Goal: Task Accomplishment & Management: Manage account settings

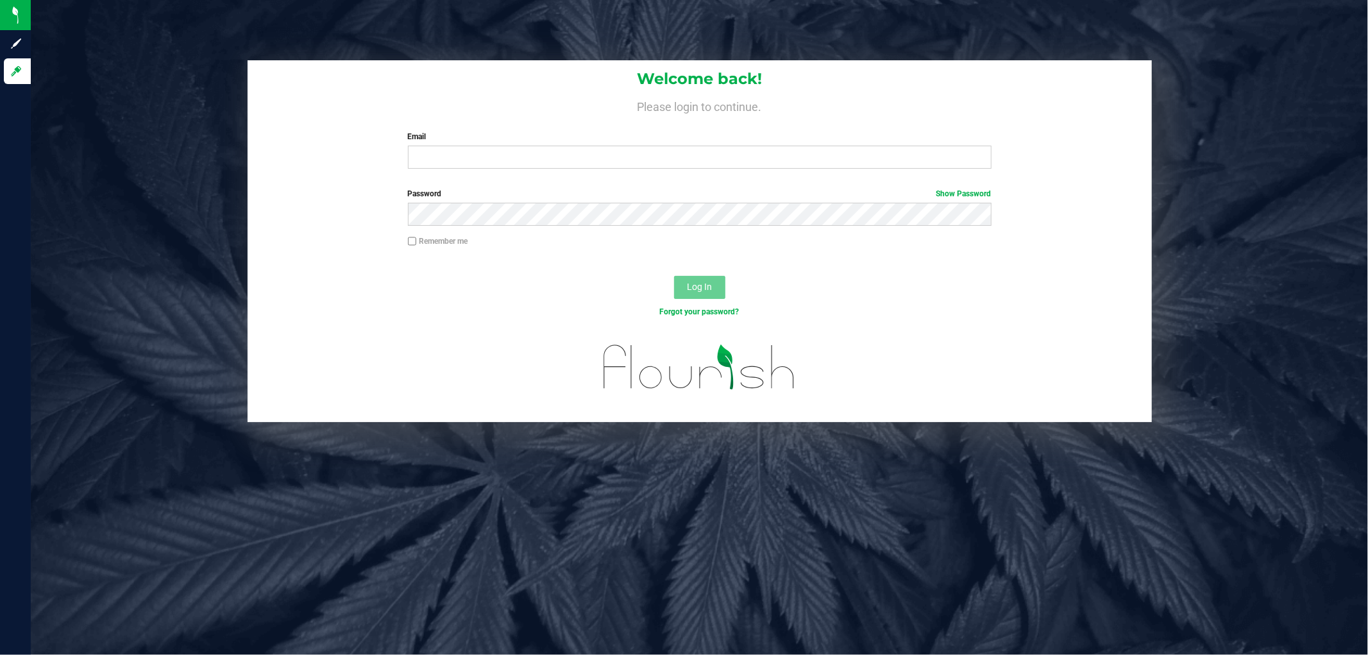
click at [498, 145] on div "Email Required Please format your email correctly." at bounding box center [699, 150] width 603 height 38
click at [503, 164] on input "Email" at bounding box center [699, 157] width 583 height 23
type input "[EMAIL_ADDRESS][DOMAIN_NAME]"
click at [674, 276] on button "Log In" at bounding box center [699, 287] width 51 height 23
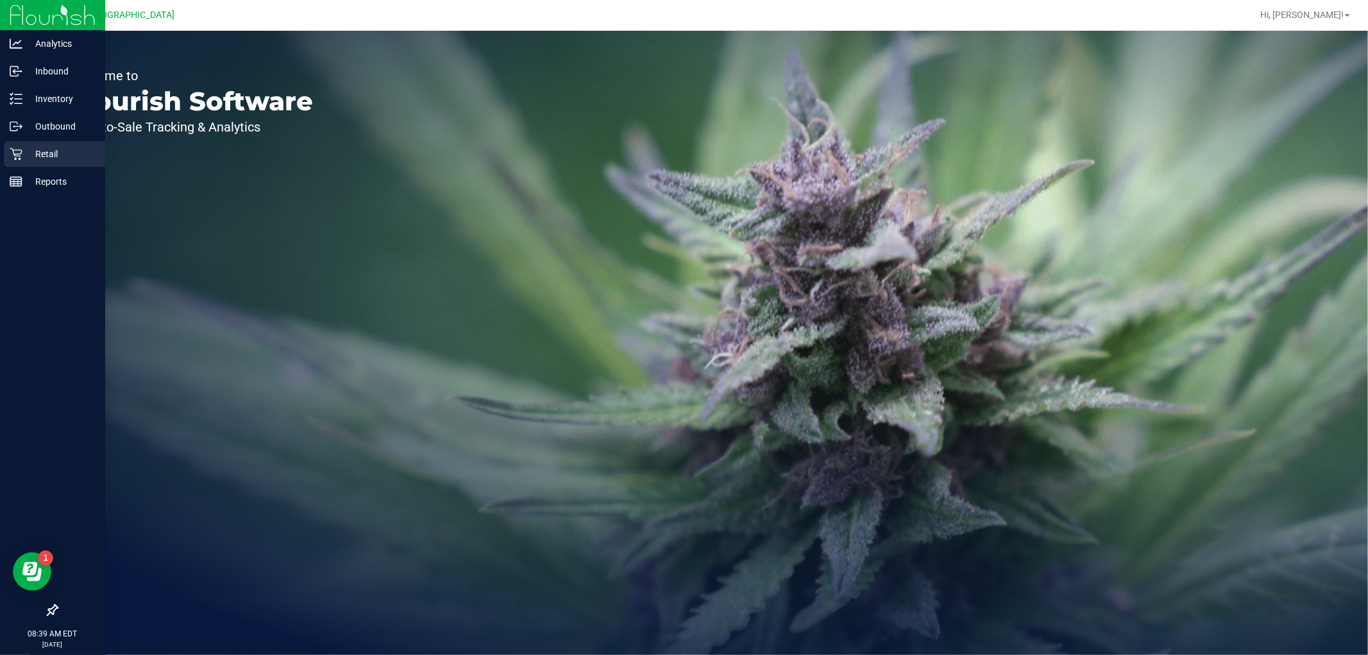
click at [33, 158] on p "Retail" at bounding box center [60, 153] width 77 height 15
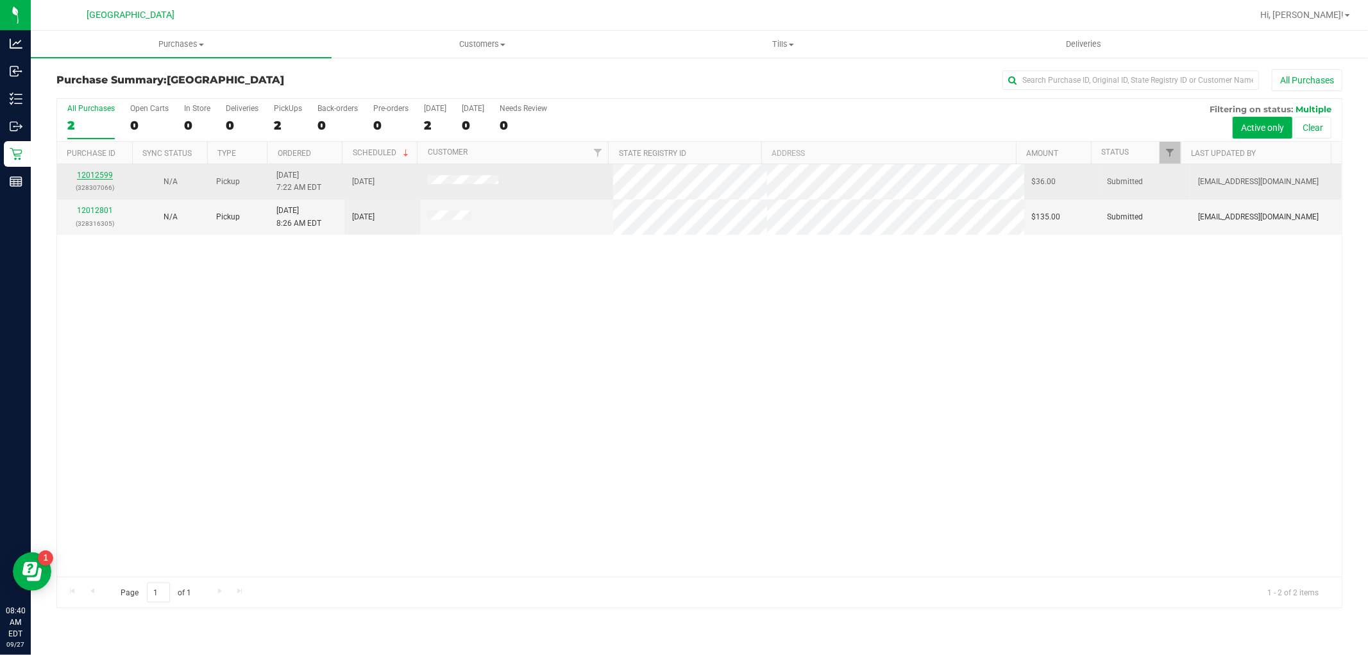
click at [103, 177] on link "12012599" at bounding box center [95, 175] width 36 height 9
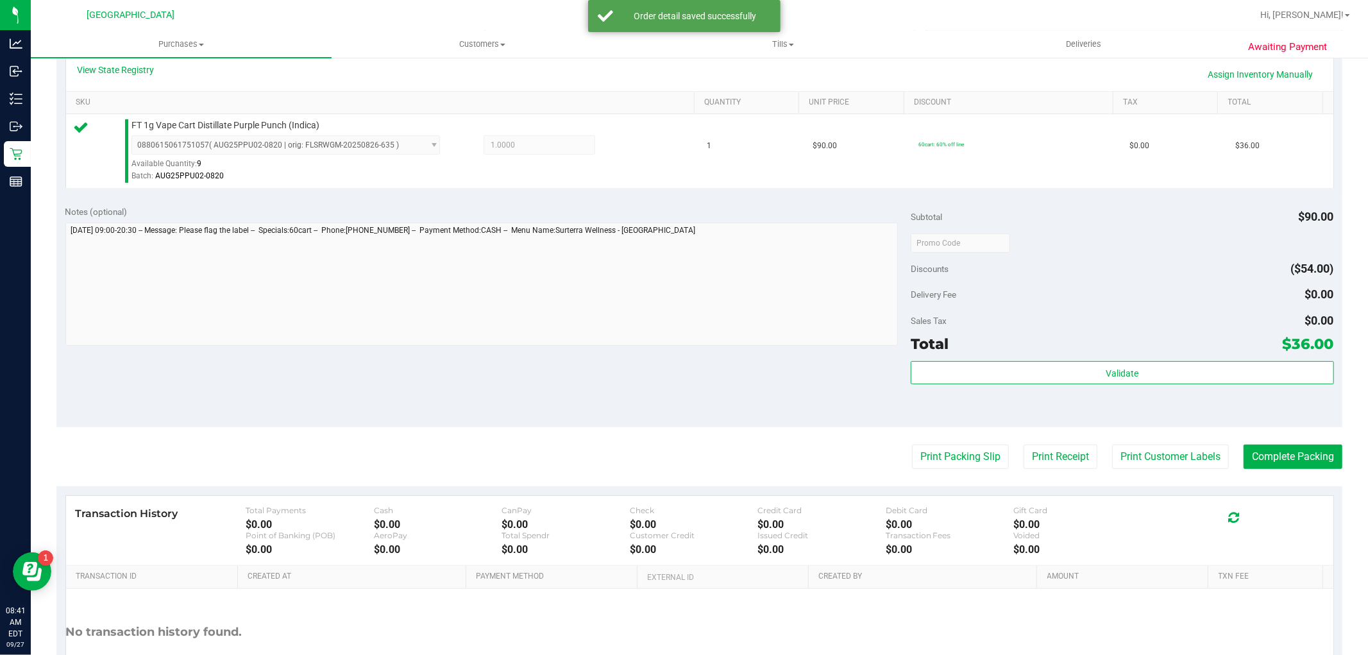
scroll to position [394, 0]
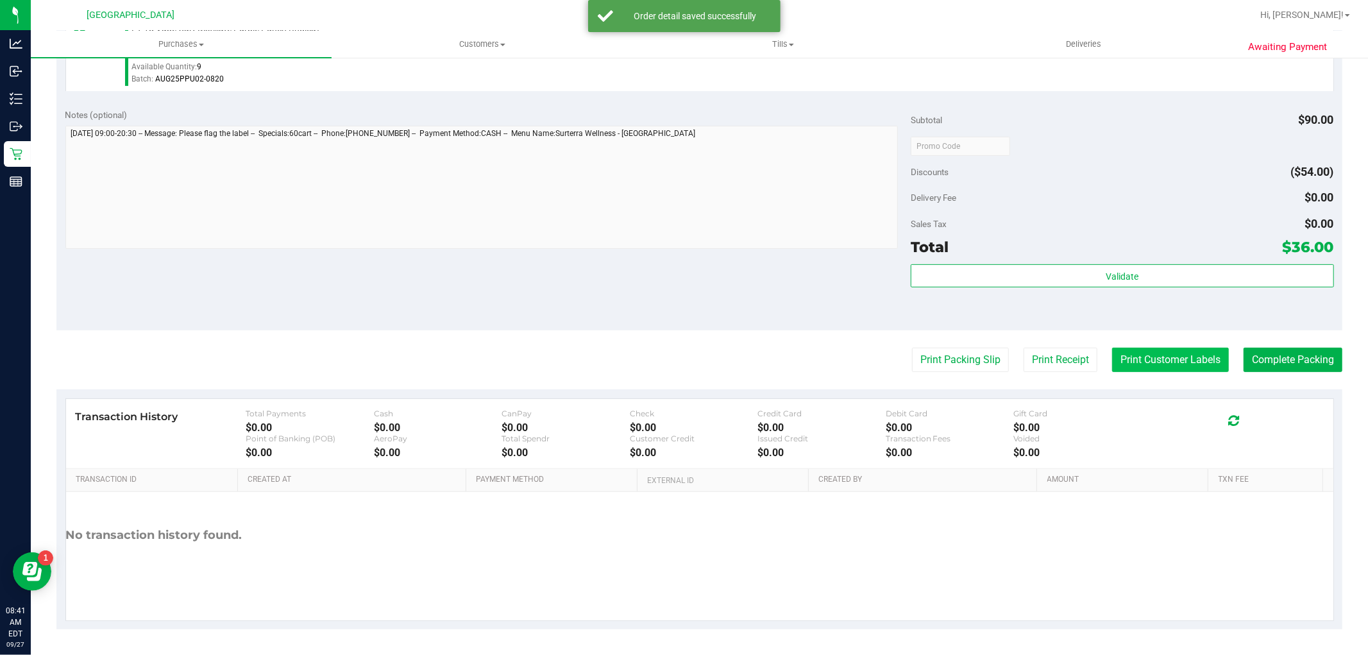
click at [1164, 356] on button "Print Customer Labels" at bounding box center [1170, 359] width 117 height 24
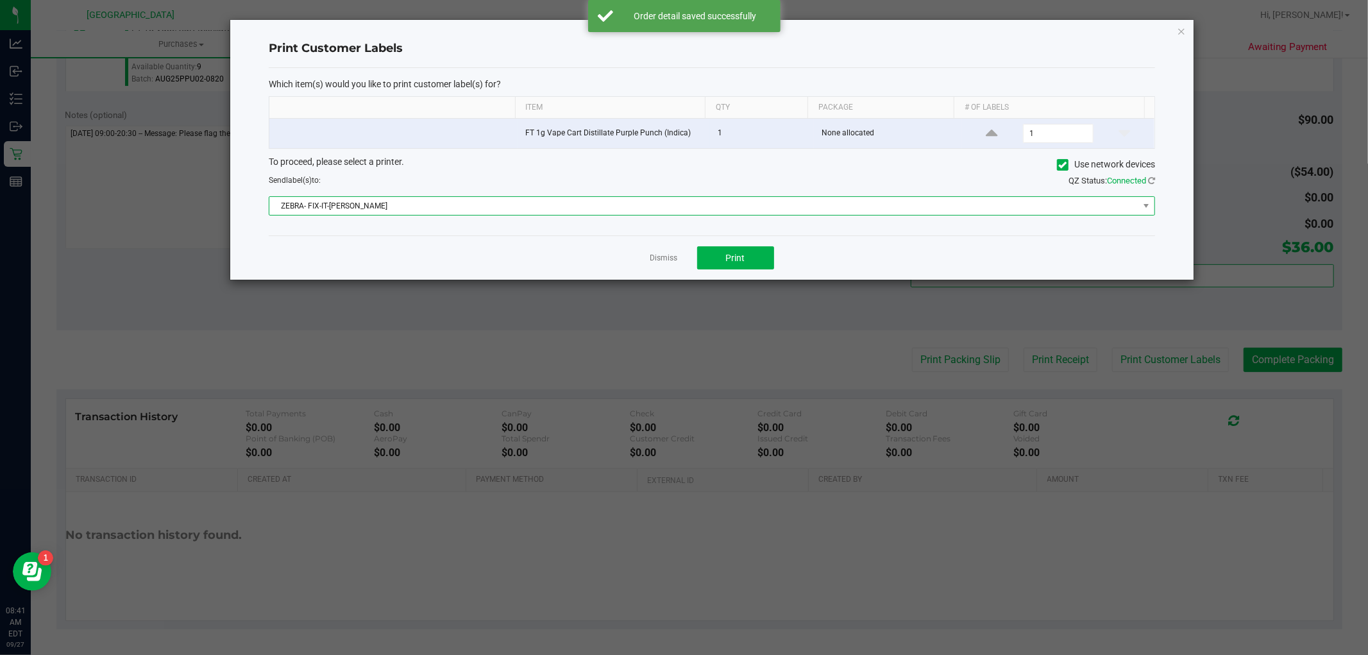
click at [595, 204] on span "ZEBRA- FIX-IT-[PERSON_NAME]" at bounding box center [703, 206] width 869 height 18
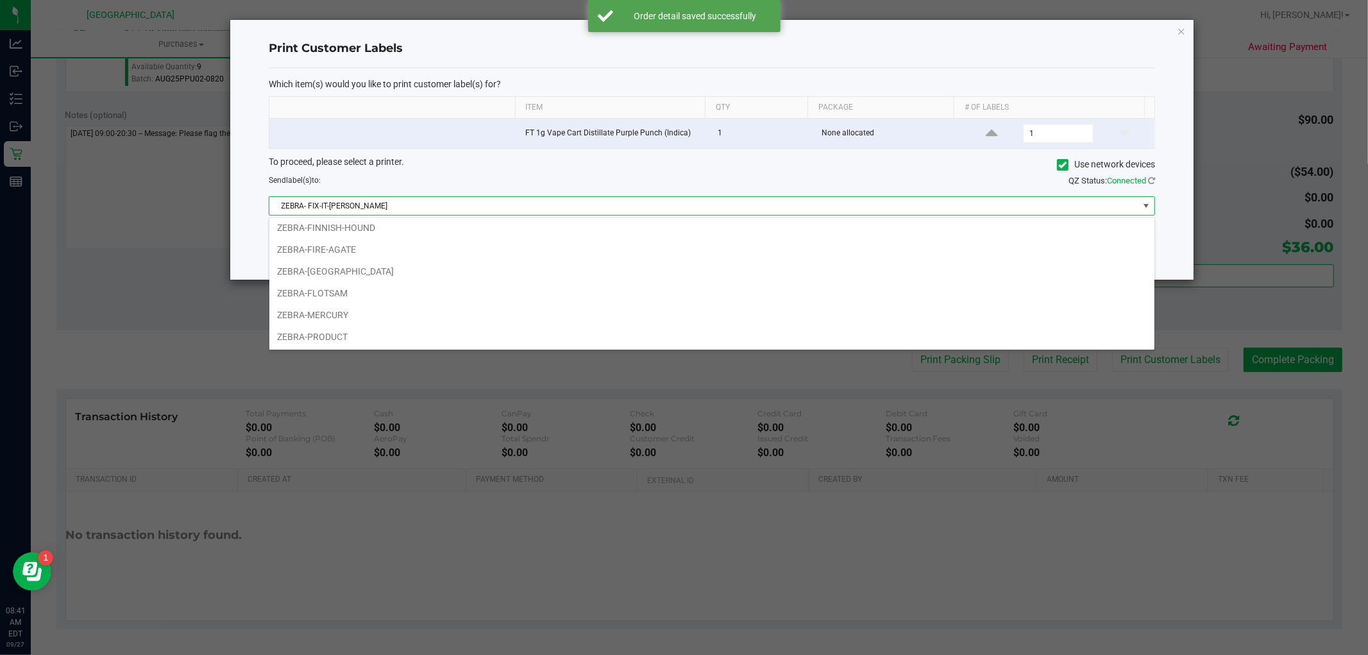
scroll to position [91, 0]
click at [392, 223] on li "ZEBRA-FINNISH-HOUND" at bounding box center [711, 228] width 885 height 22
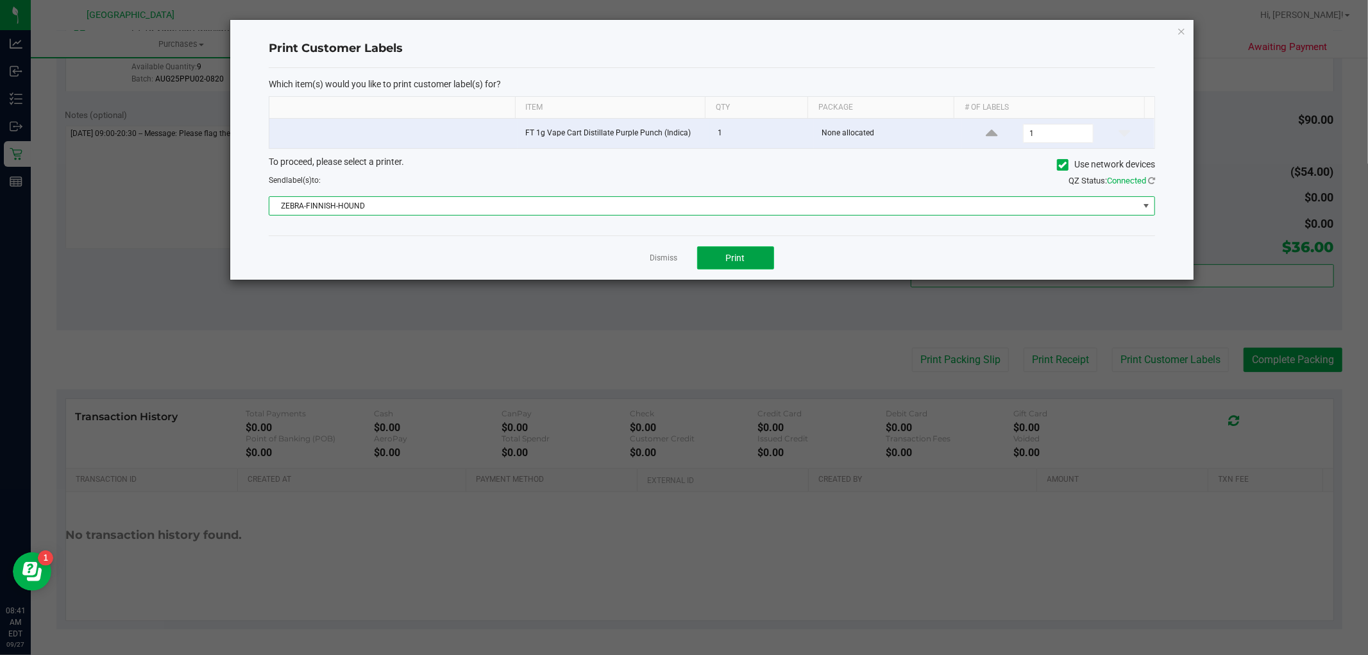
click at [735, 258] on span "Print" at bounding box center [735, 258] width 19 height 10
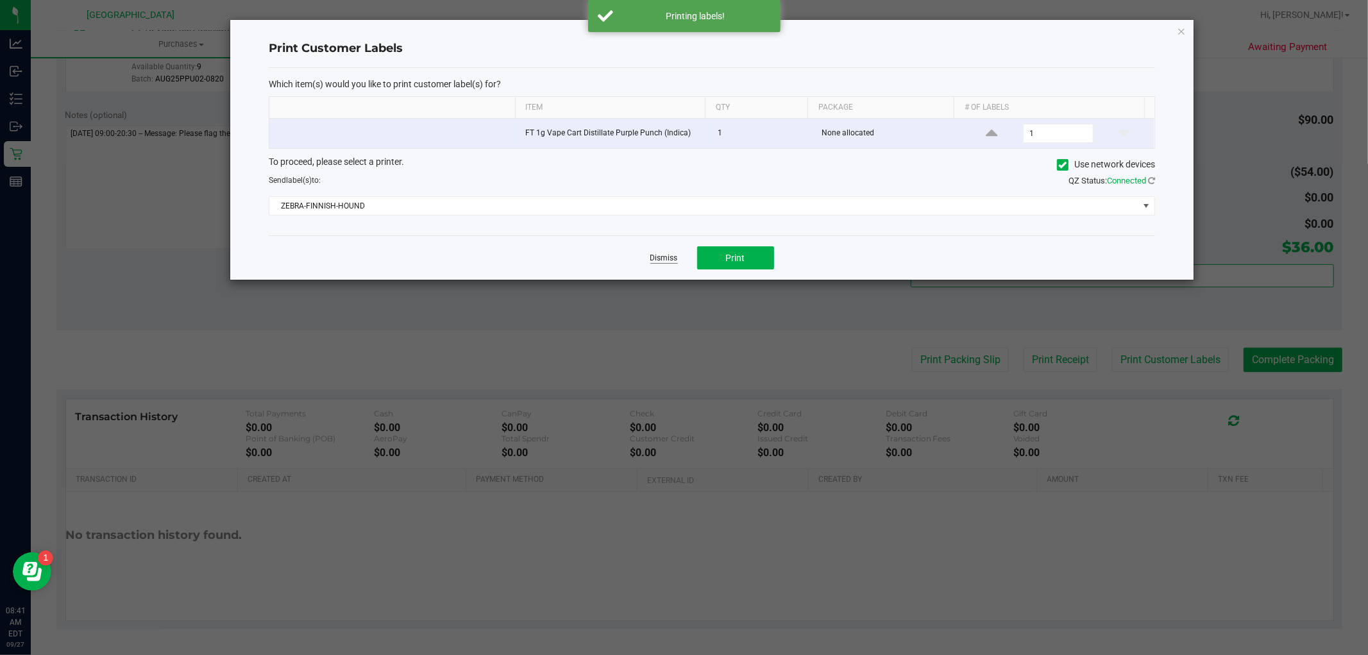
click at [662, 258] on link "Dismiss" at bounding box center [664, 258] width 28 height 11
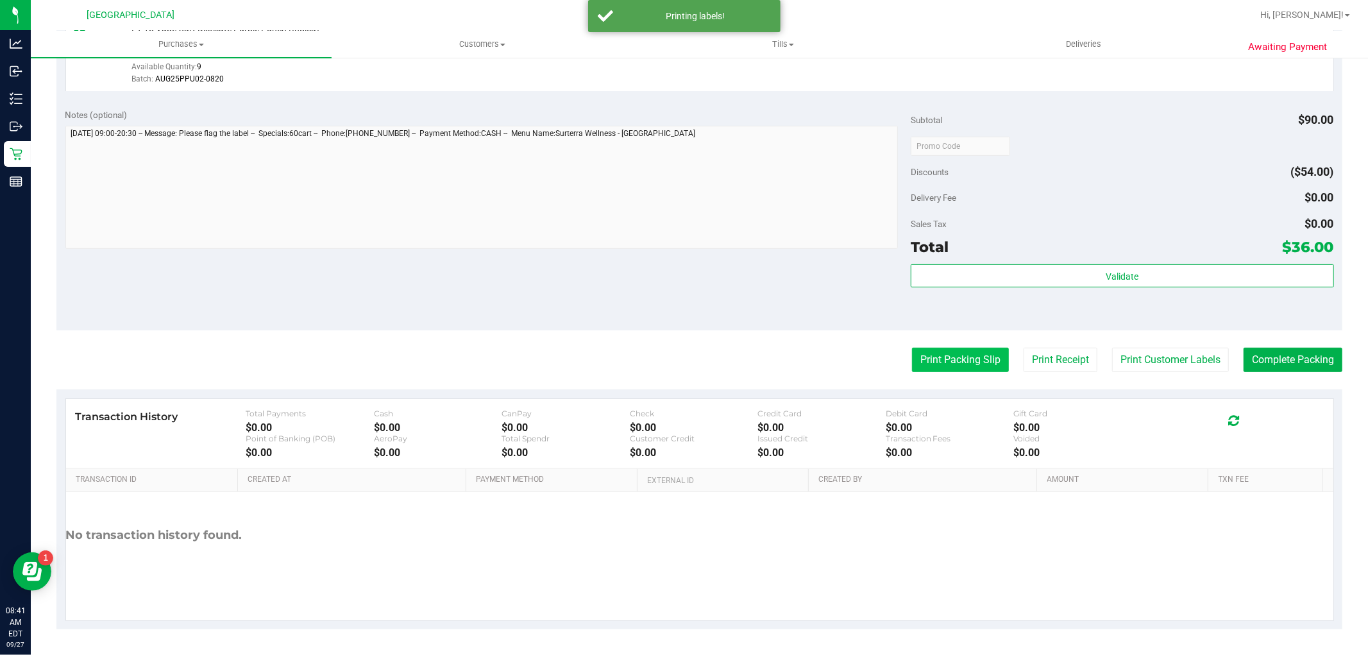
click at [937, 364] on button "Print Packing Slip" at bounding box center [960, 359] width 97 height 24
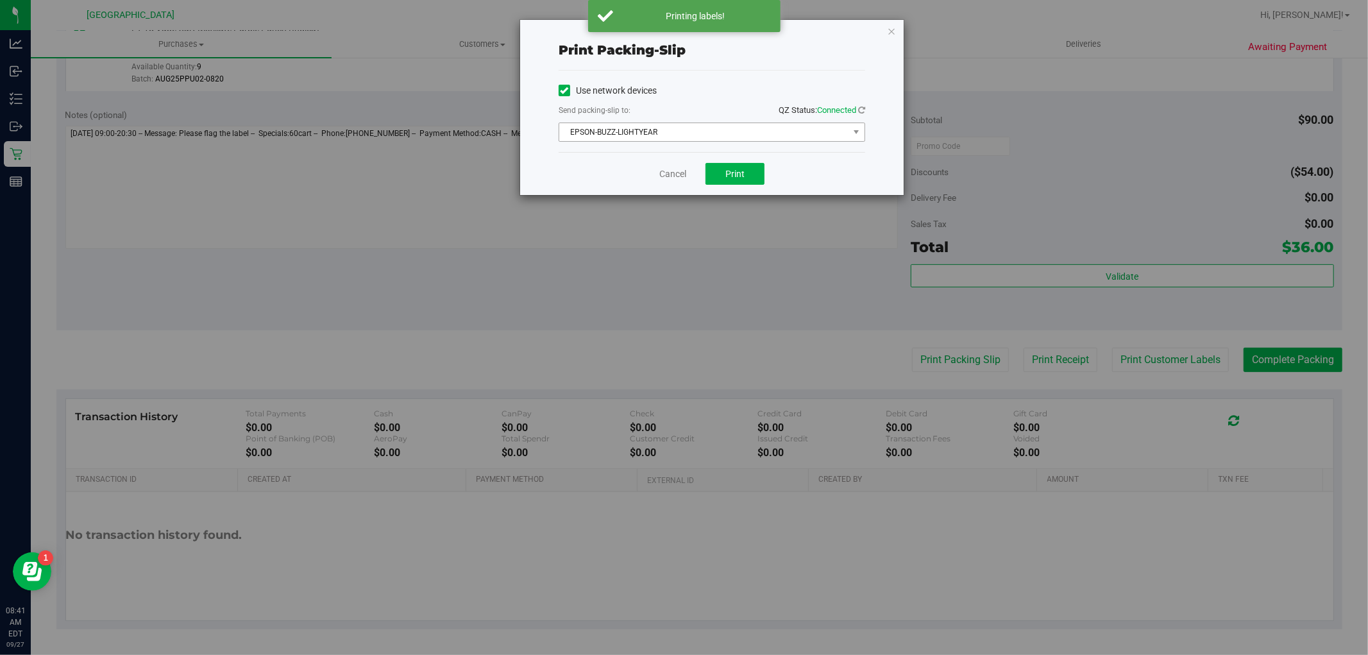
click at [707, 130] on span "EPSON-BUZZ-LIGHTYEAR" at bounding box center [703, 132] width 289 height 18
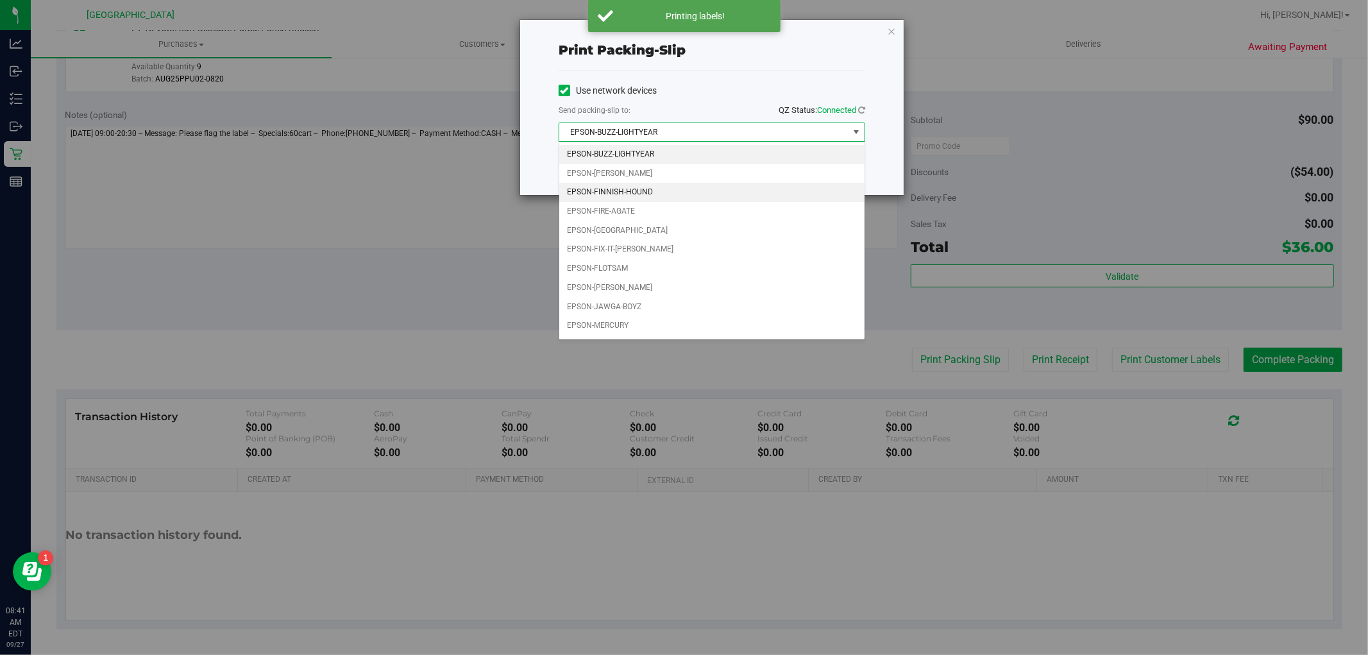
click at [663, 189] on li "EPSON-FINNISH-HOUND" at bounding box center [711, 192] width 305 height 19
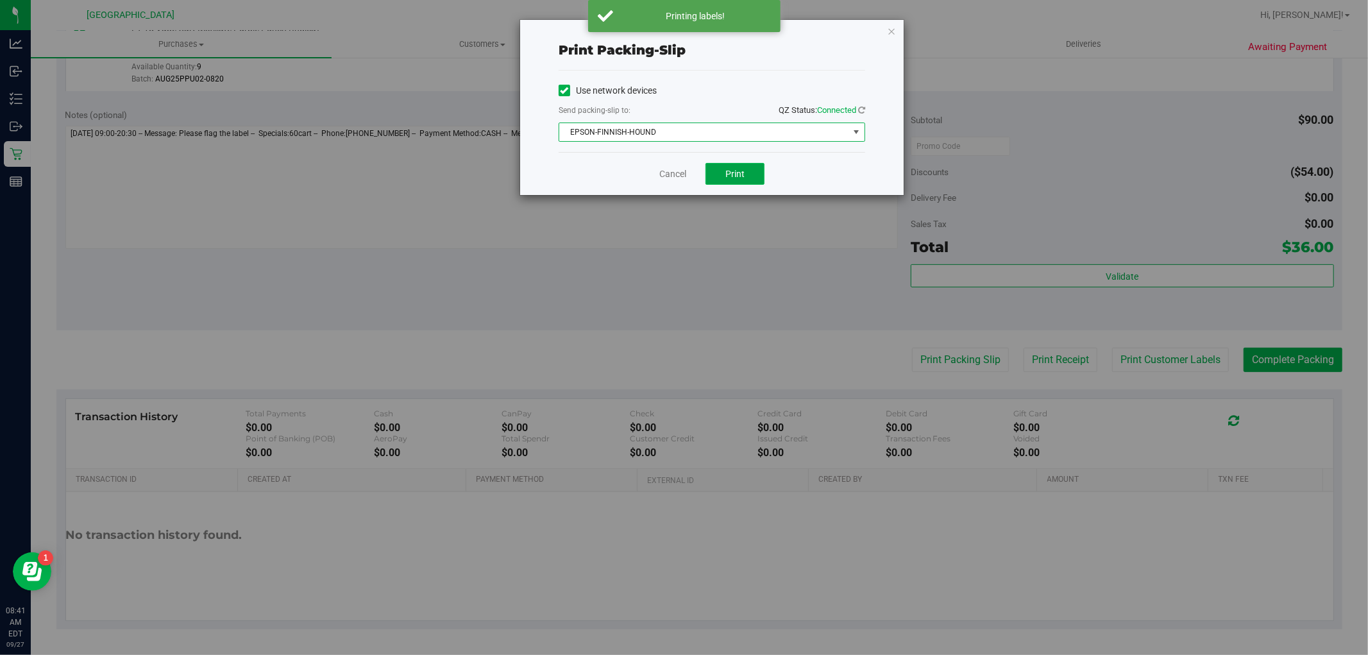
click at [728, 180] on button "Print" at bounding box center [734, 174] width 59 height 22
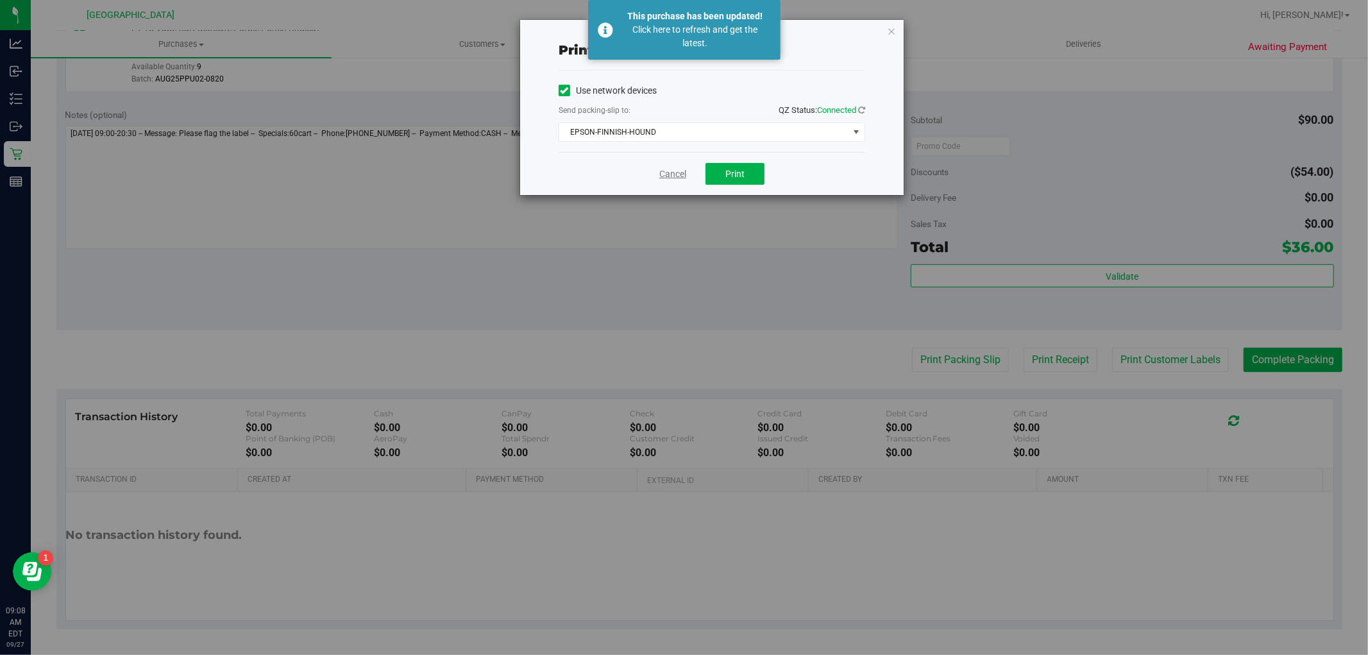
click at [664, 172] on link "Cancel" at bounding box center [672, 173] width 27 height 13
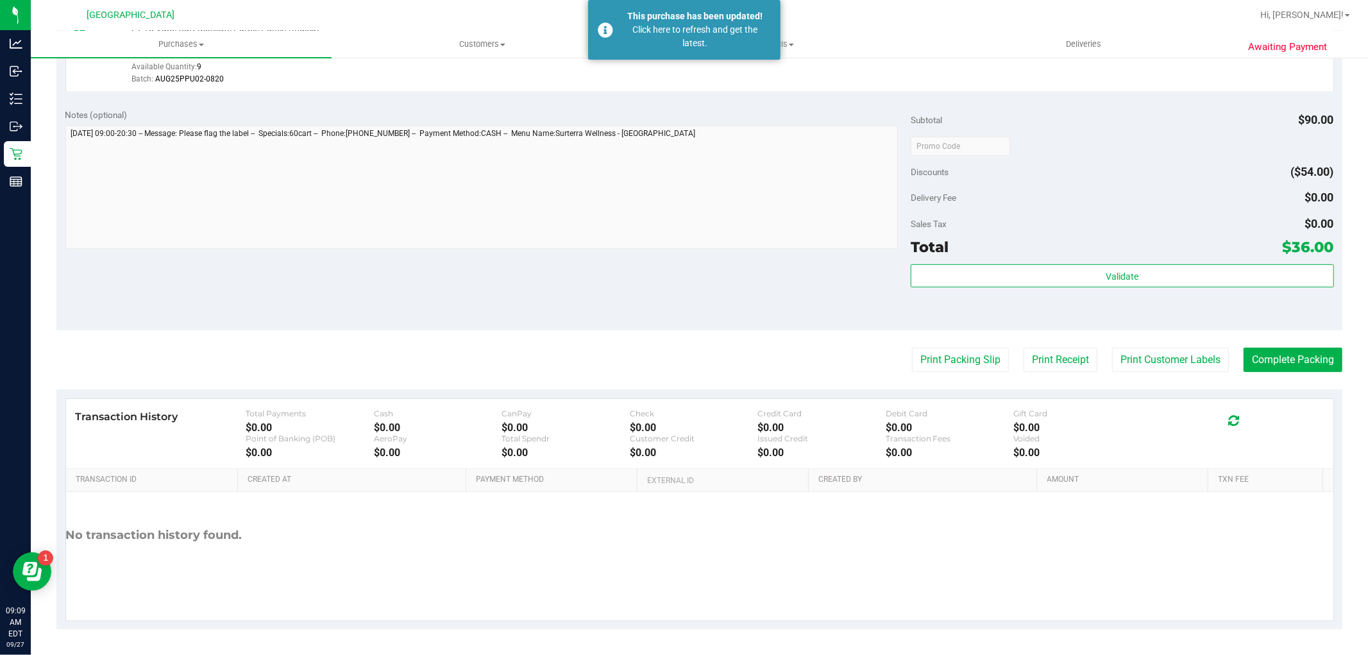
click at [1314, 335] on purchase-details "Back Edit Purchase Cancel Purchase View Profile # 12012599 BioTrack ID: - Submi…" at bounding box center [698, 152] width 1285 height 953
click at [1307, 360] on button "Complete Packing" at bounding box center [1292, 359] width 99 height 24
